Goal: Task Accomplishment & Management: Manage account settings

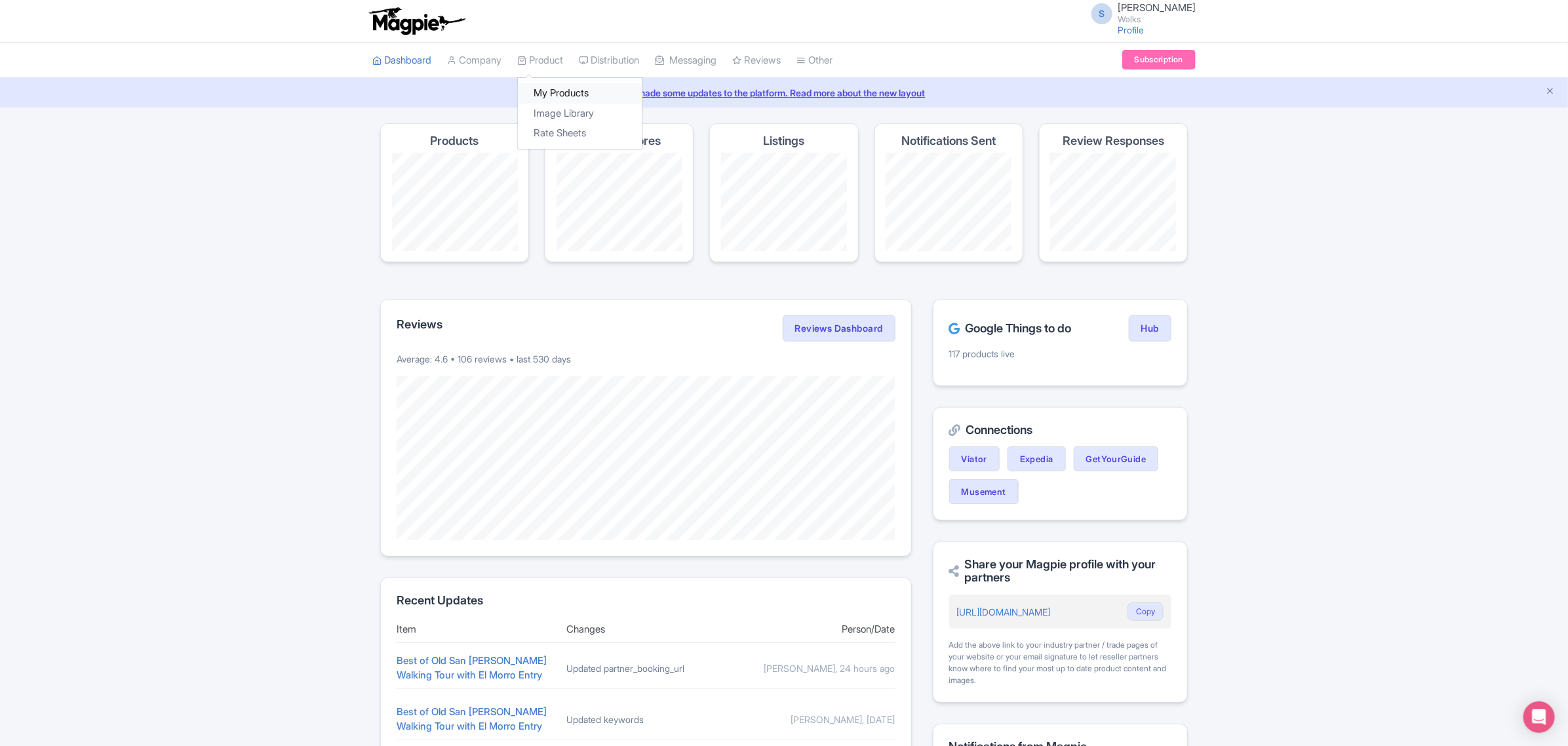
click at [561, 90] on link "My Products" at bounding box center [580, 94] width 124 height 21
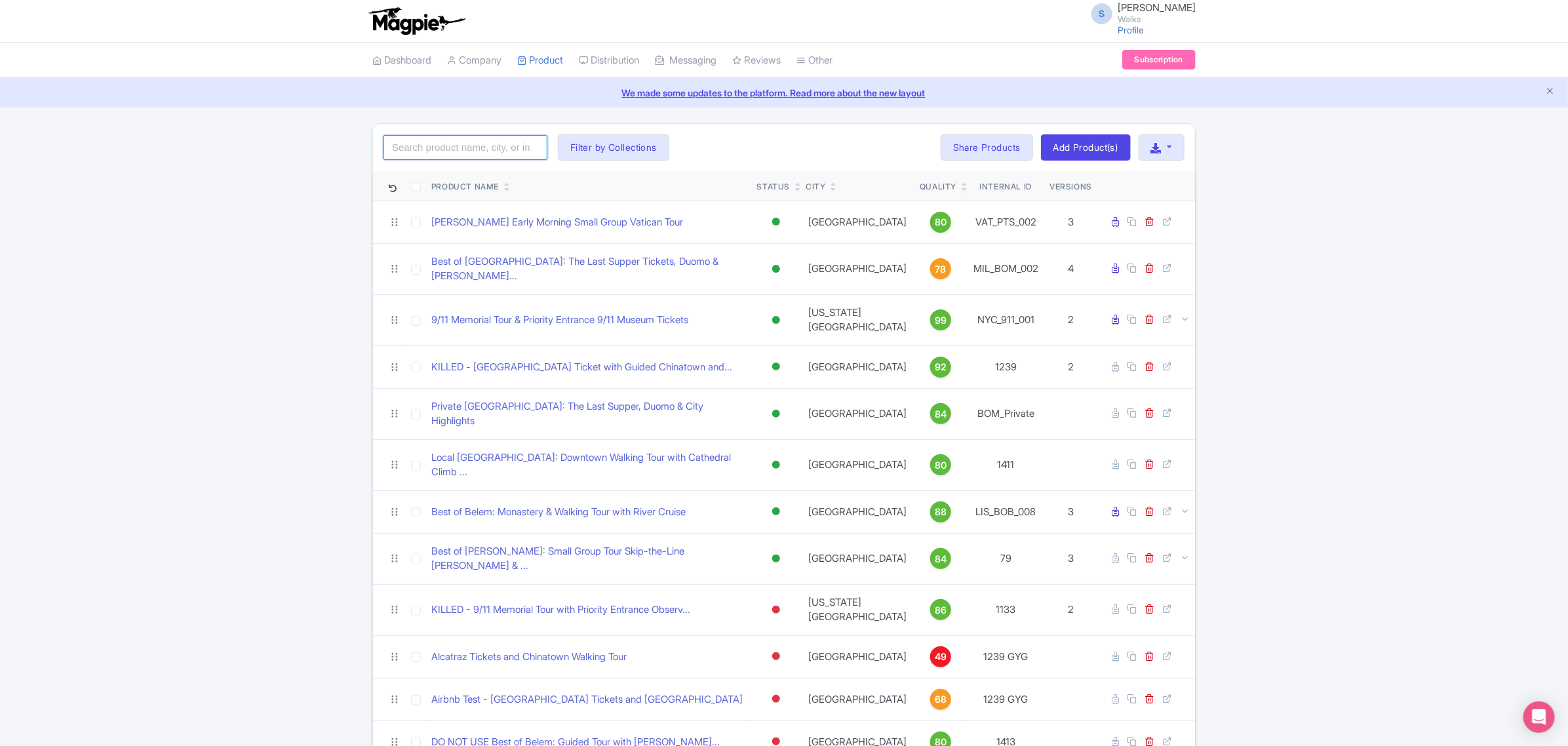
click at [505, 140] on input "search" at bounding box center [466, 147] width 164 height 25
paste input "BCN_SGH_003"
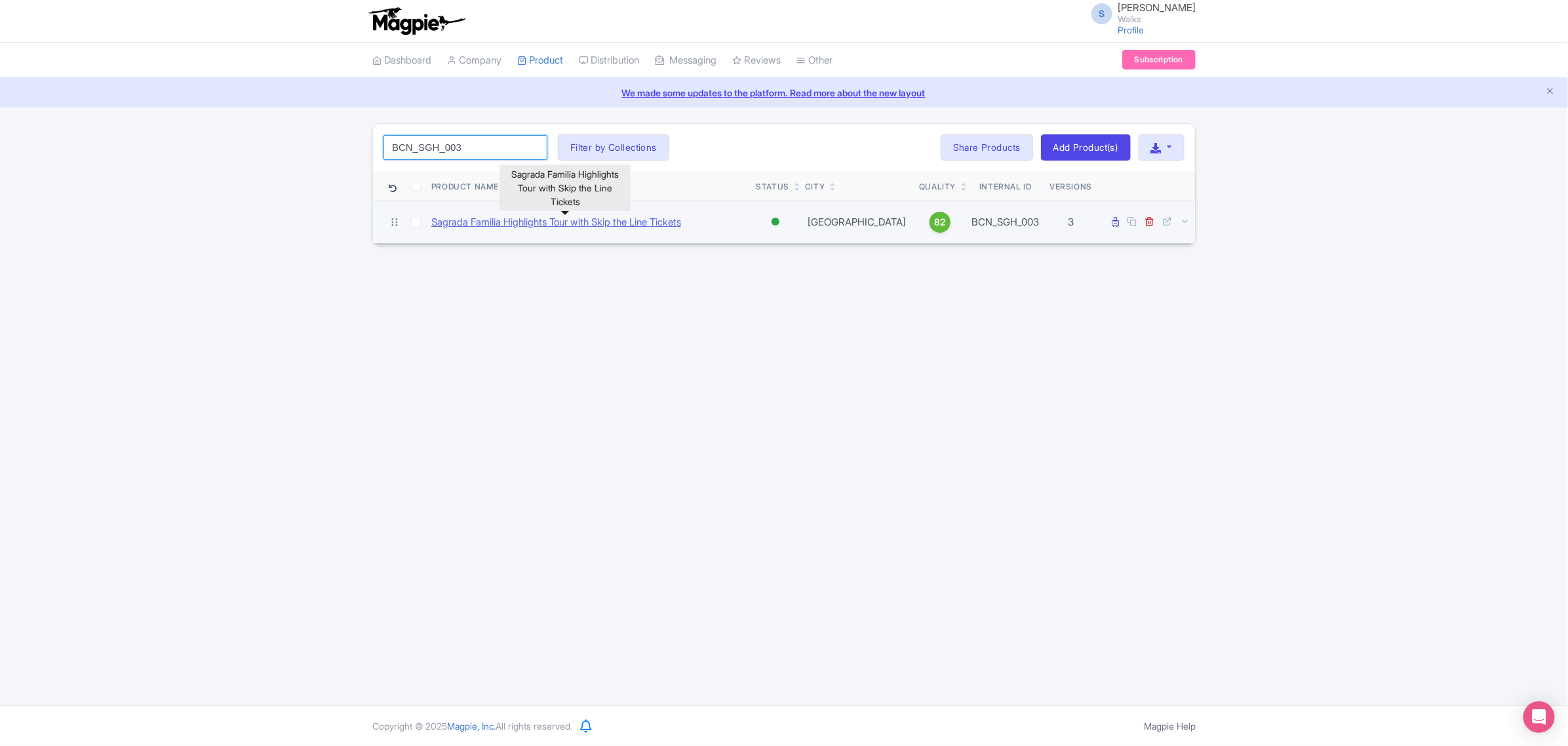
type input "BCN_SGH_003"
click at [525, 223] on link "Sagrada Familia Highlights Tour with Skip the Line Tickets" at bounding box center [556, 222] width 250 height 15
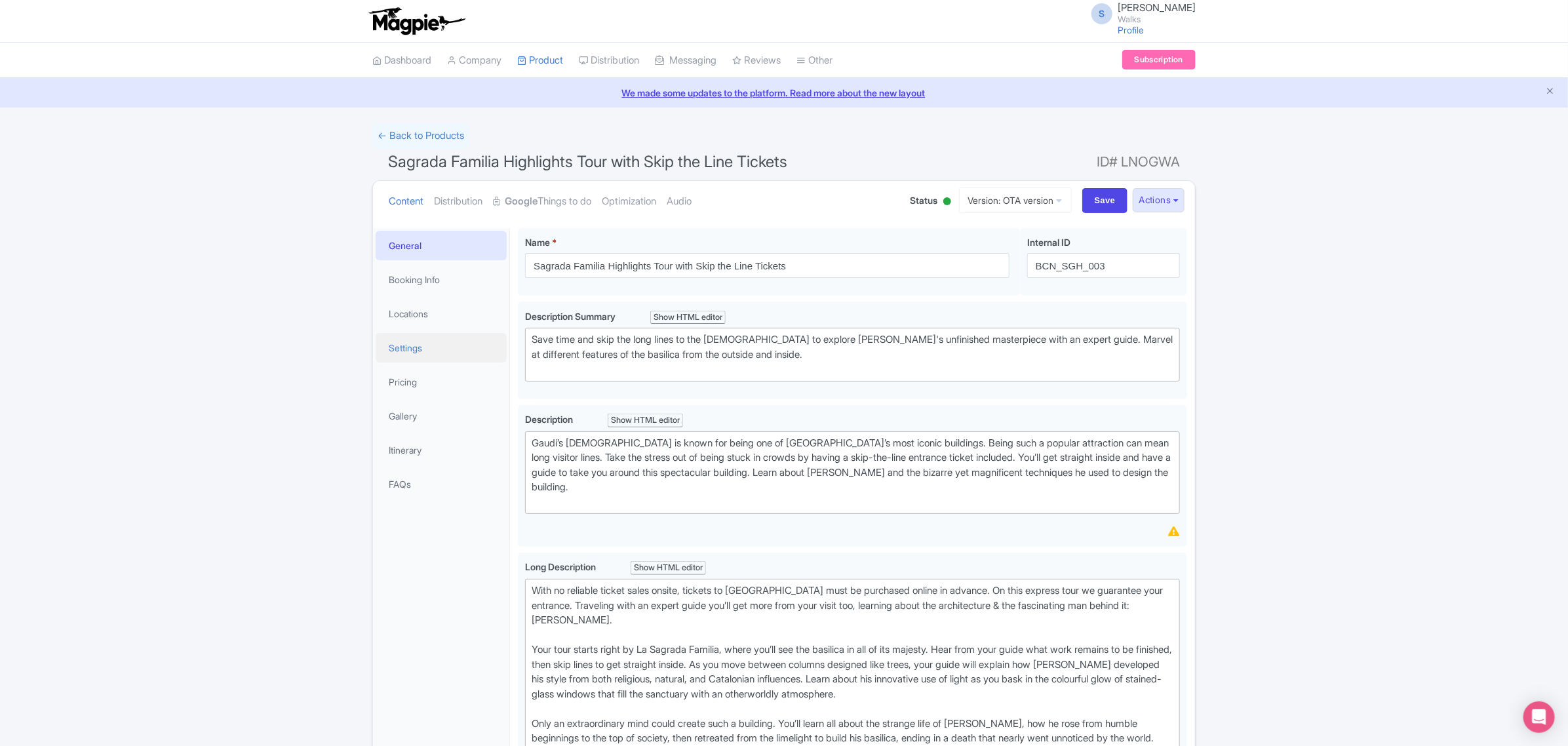
click at [436, 349] on link "Settings" at bounding box center [441, 348] width 131 height 29
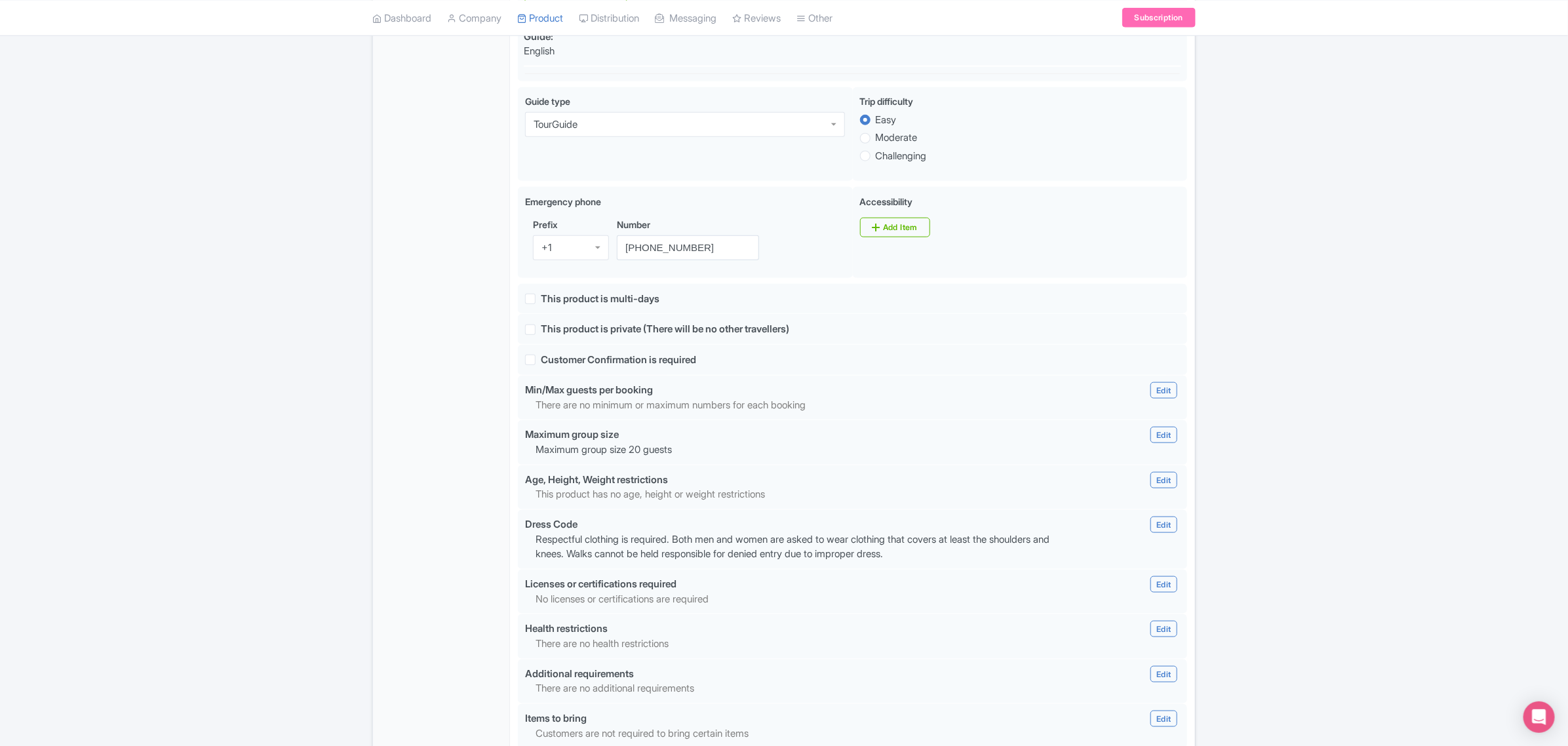
scroll to position [901, 0]
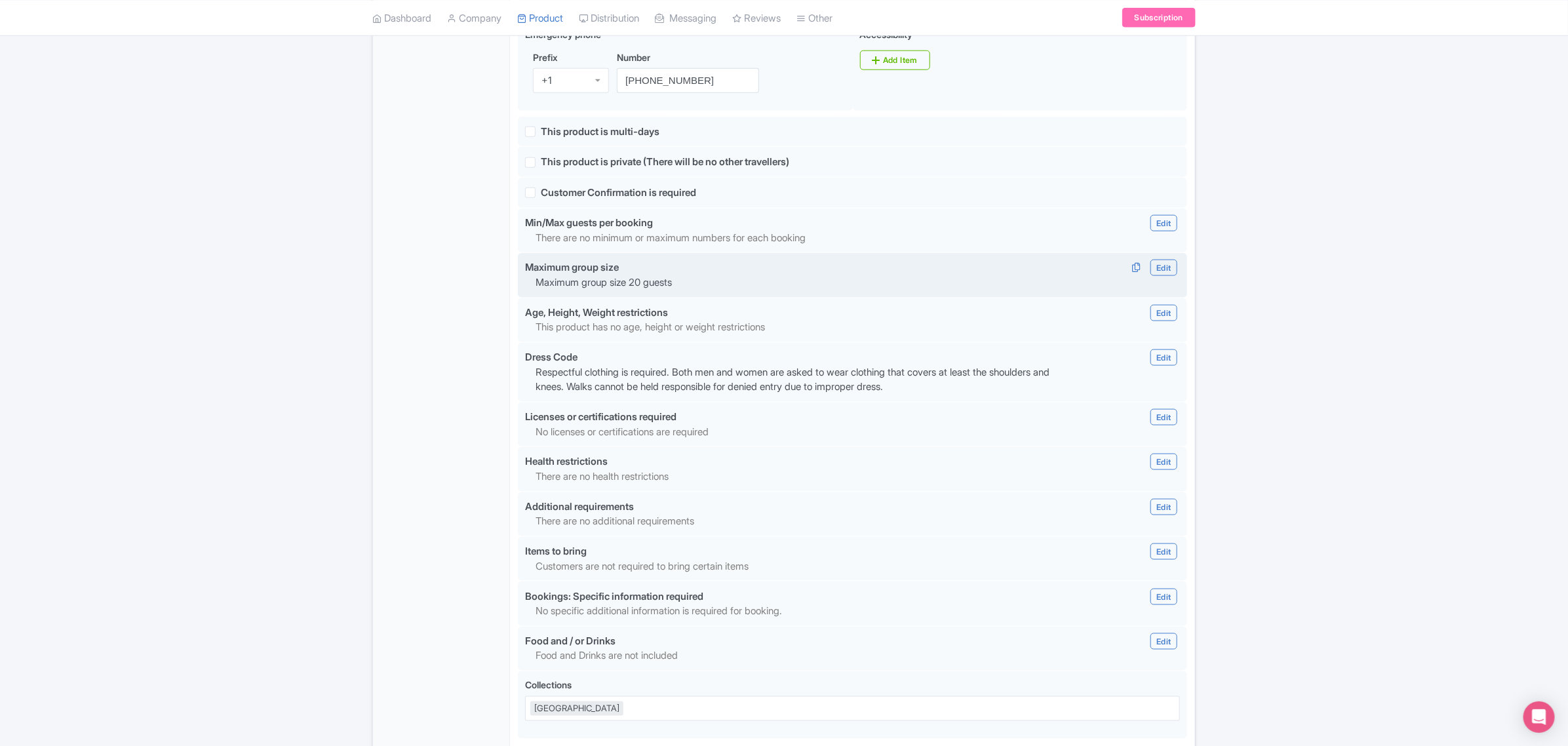
click at [935, 275] on div "Maximum group size Edit Edit Group Size Maximum group size 20 Done Maximum grou…" at bounding box center [852, 267] width 670 height 15
click at [631, 298] on div "Maximum group size Edit Edit Group Size Maximum group size 20 Done Maximum grou…" at bounding box center [852, 275] width 669 height 45
click at [1155, 273] on link "Edit" at bounding box center [1163, 267] width 26 height 16
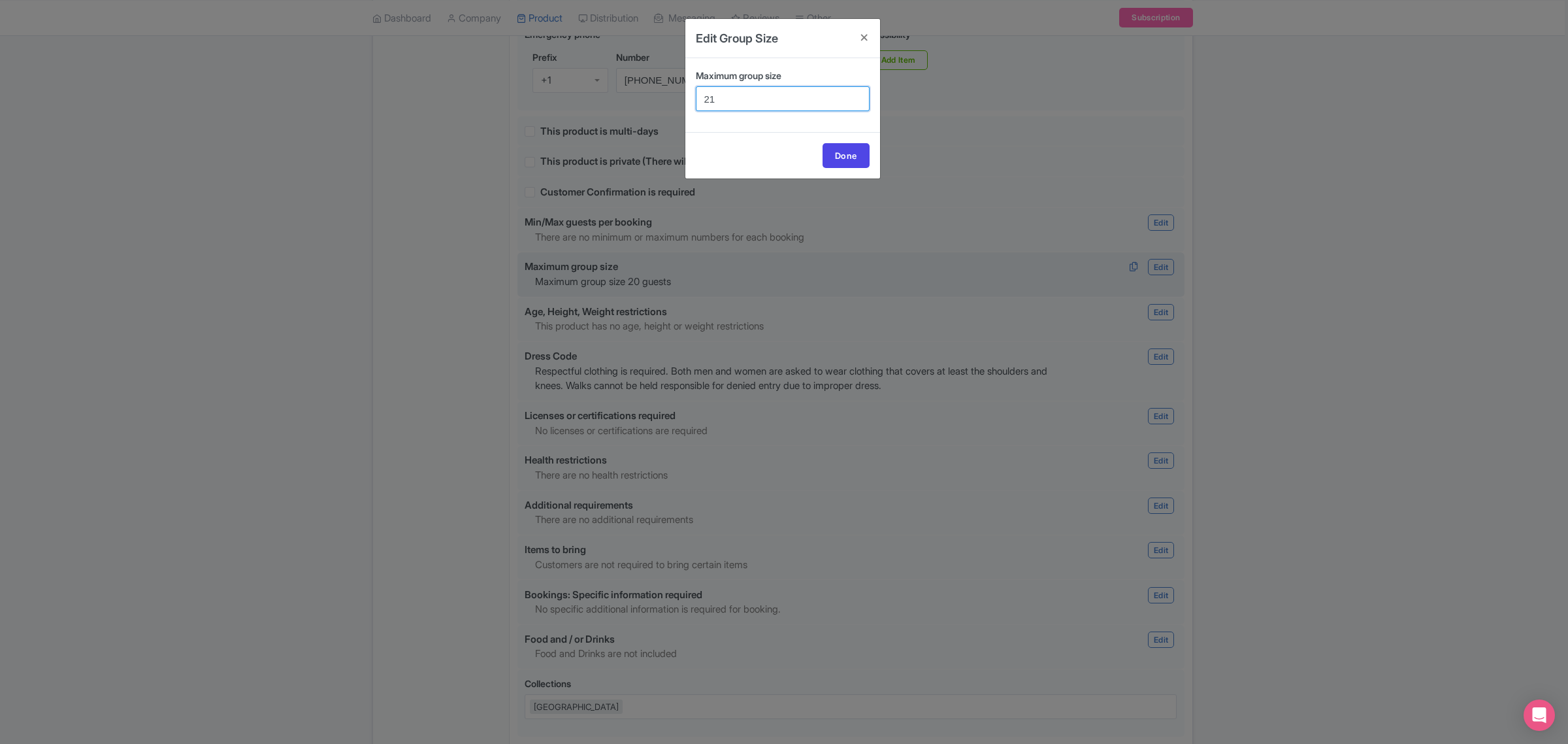
click at [854, 98] on input "21" at bounding box center [782, 98] width 174 height 25
type input "22"
click at [854, 98] on input "22" at bounding box center [782, 98] width 174 height 25
click at [848, 149] on link "Done" at bounding box center [846, 155] width 47 height 25
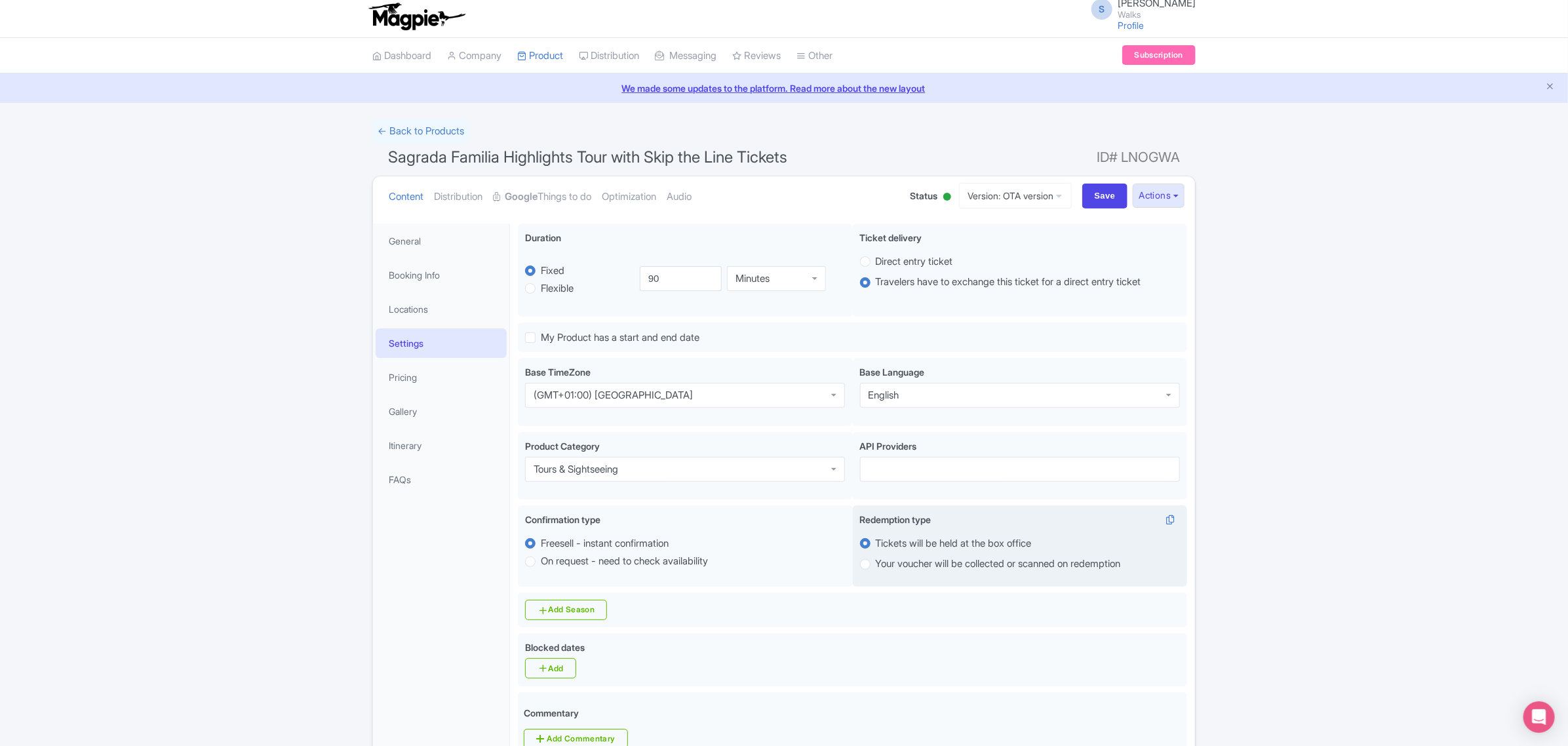
scroll to position [0, 0]
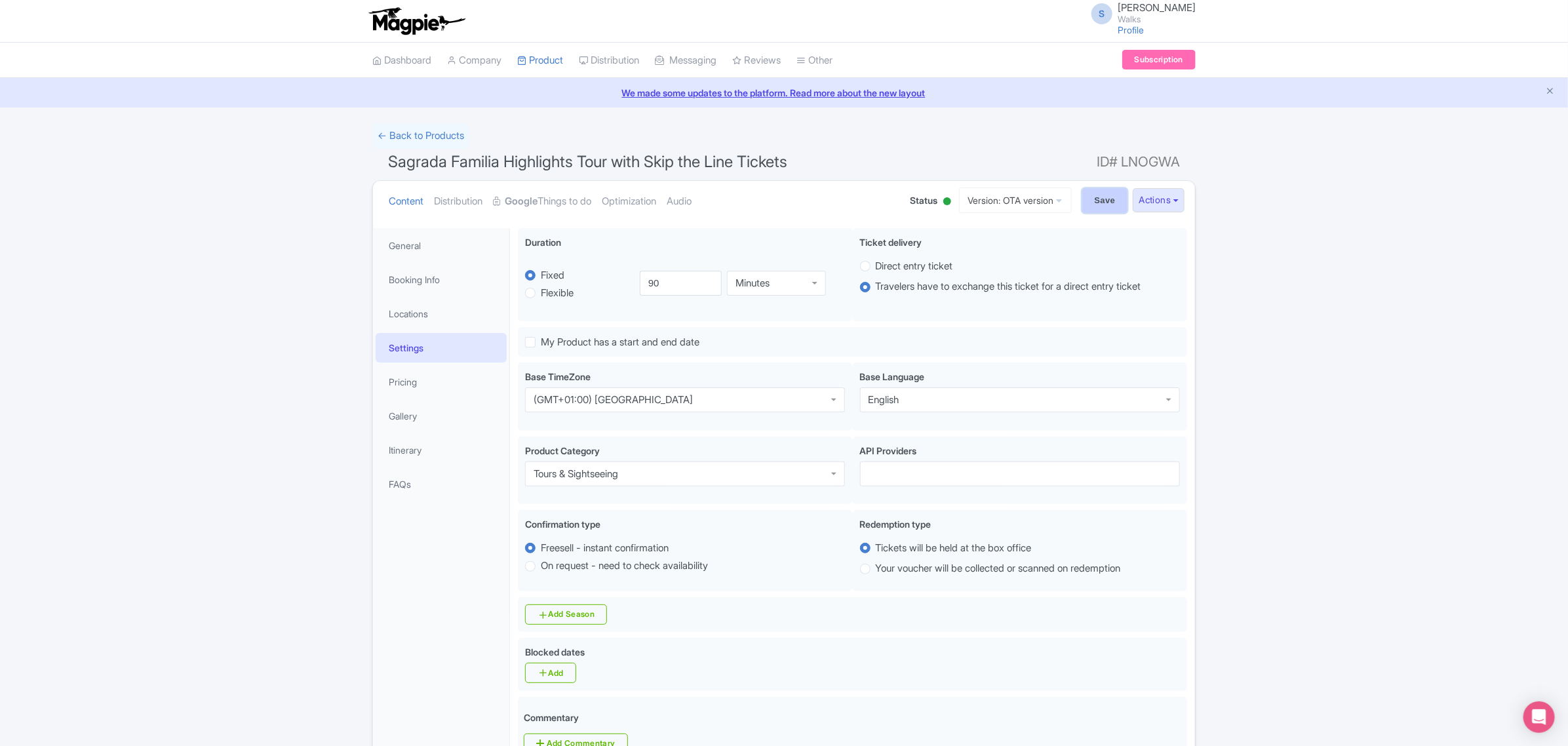
click at [1113, 191] on input "Save" at bounding box center [1105, 200] width 46 height 25
type input "Saving..."
click at [430, 284] on link "Booking Info" at bounding box center [441, 279] width 131 height 29
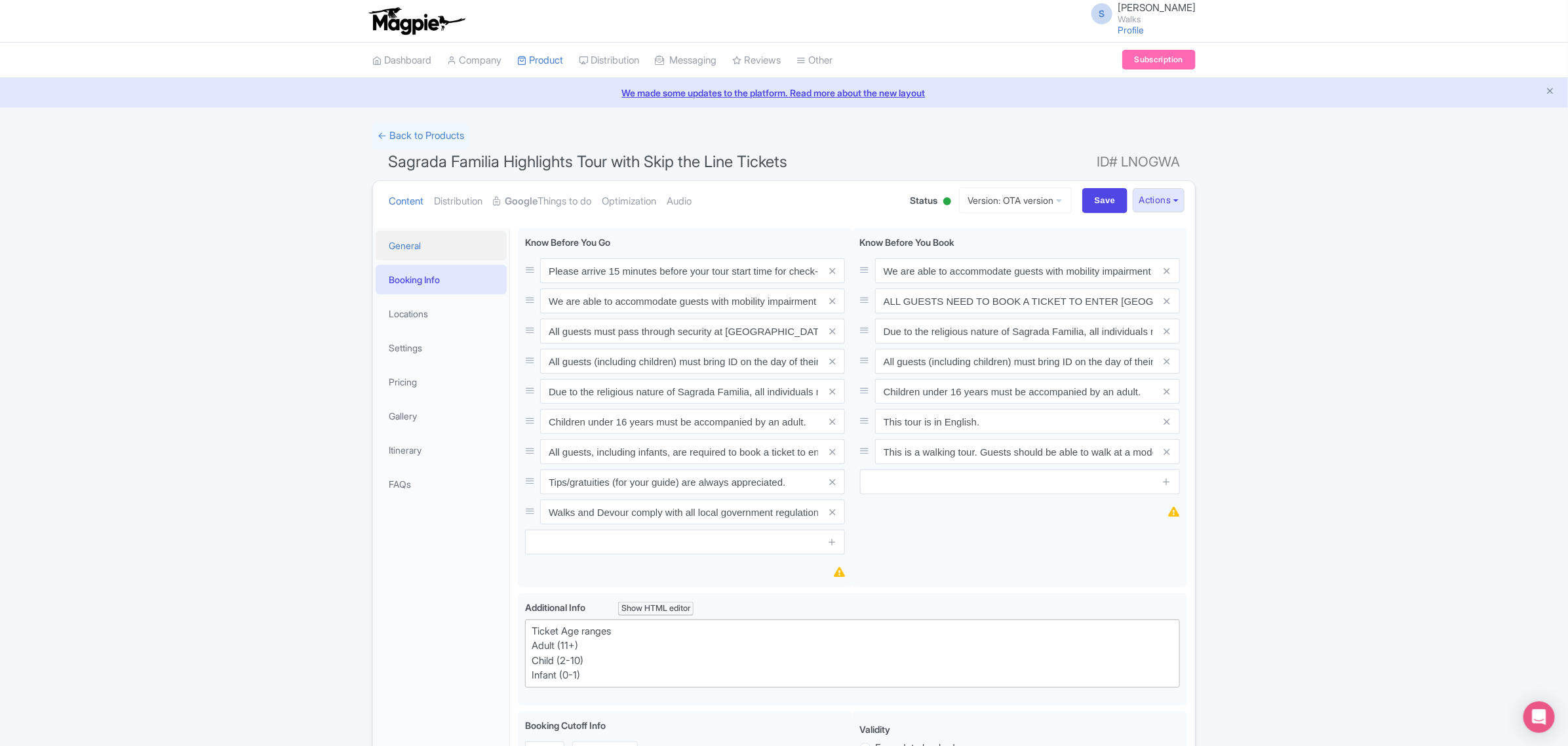
click at [430, 244] on link "General" at bounding box center [441, 245] width 131 height 29
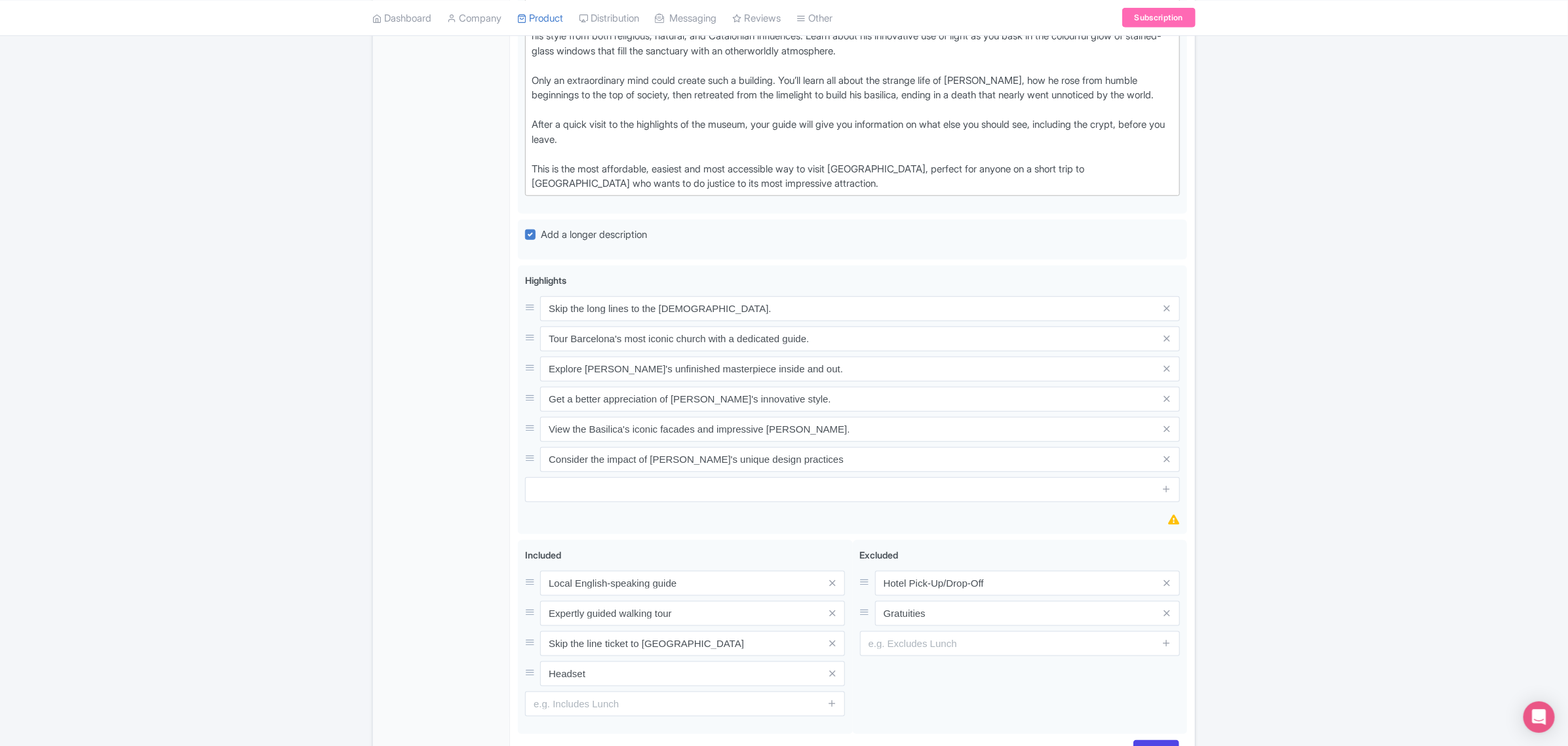
scroll to position [655, 0]
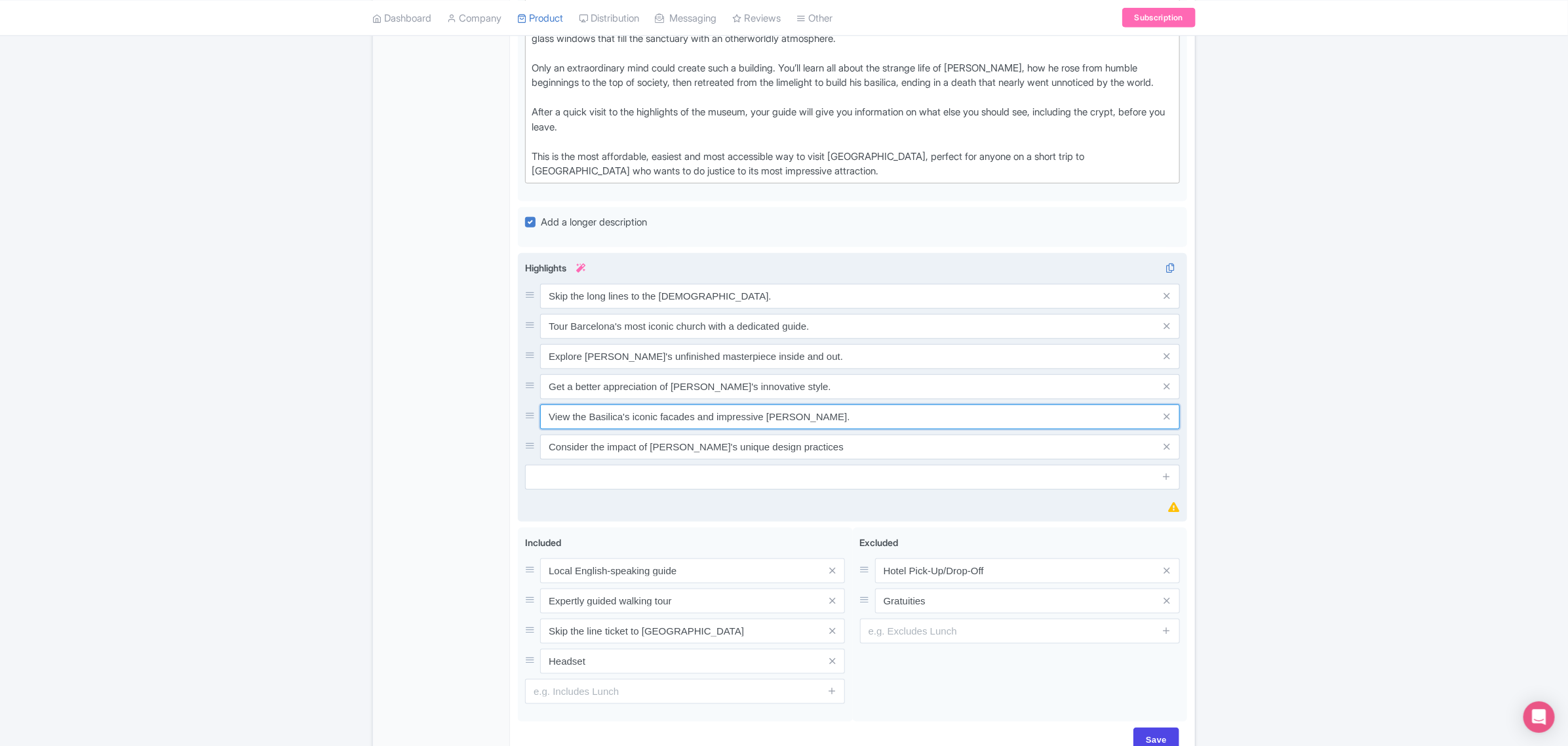
drag, startPoint x: 810, startPoint y: 436, endPoint x: 523, endPoint y: 437, distance: 287.0
click at [523, 437] on div "Skip the long lines to the Sagrada Família. Tour Barcelona's most iconic church…" at bounding box center [852, 387] width 669 height 269
